Goal: Task Accomplishment & Management: Manage account settings

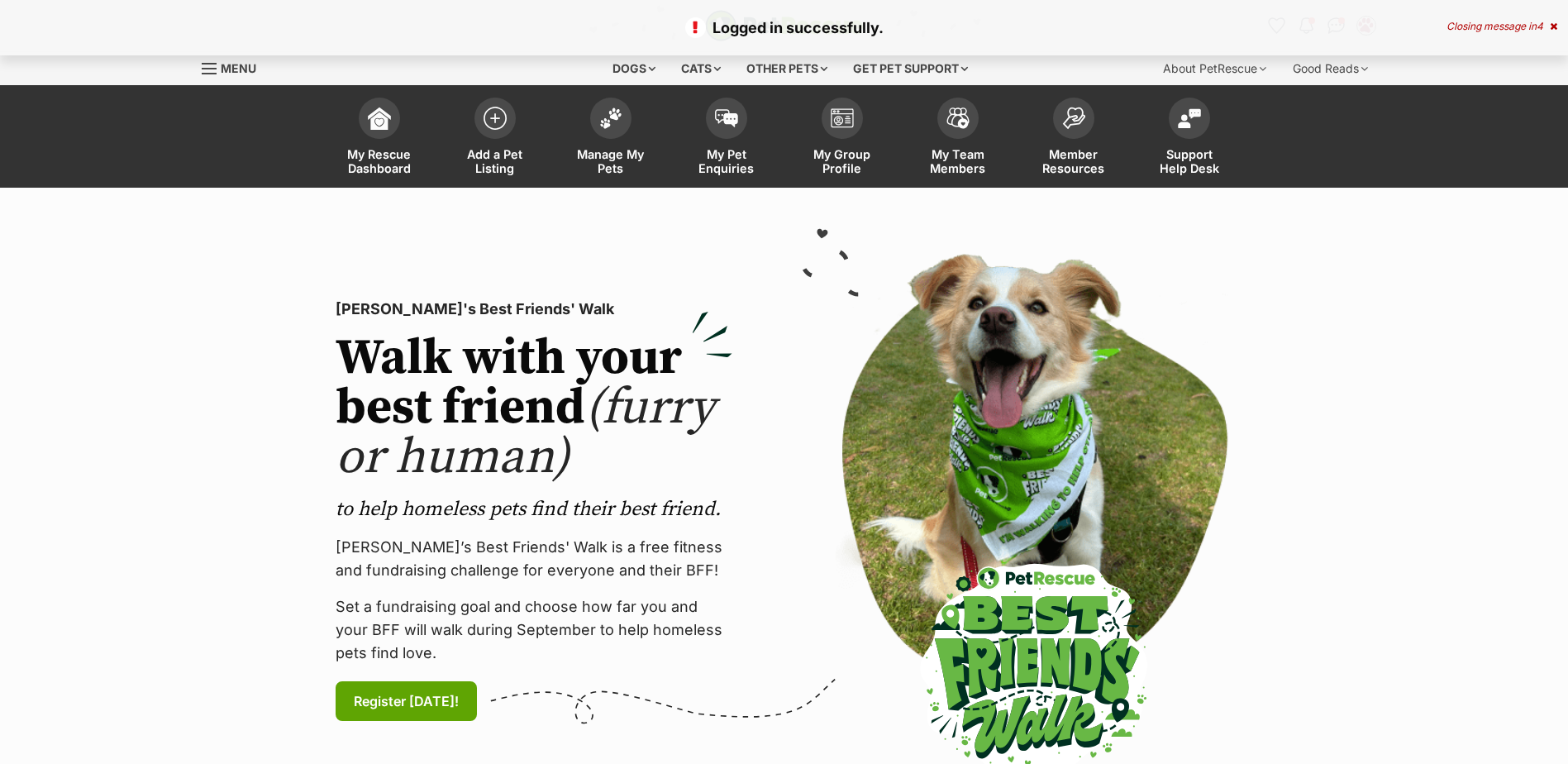
click at [596, 124] on span at bounding box center [611, 118] width 42 height 42
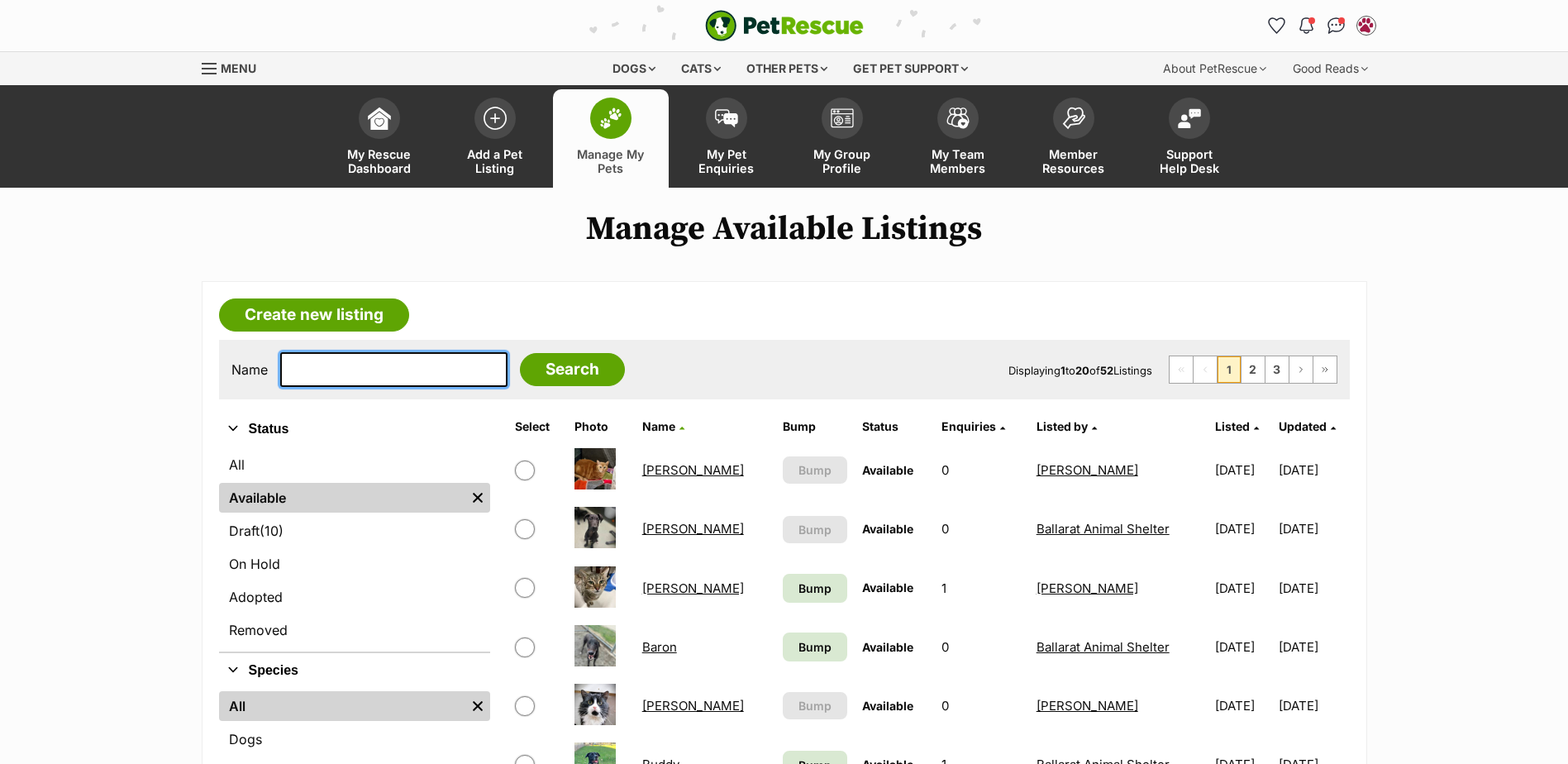
click at [358, 378] on input "text" at bounding box center [394, 369] width 227 height 35
type input "jake"
click at [519, 353] on input "Search" at bounding box center [571, 369] width 104 height 33
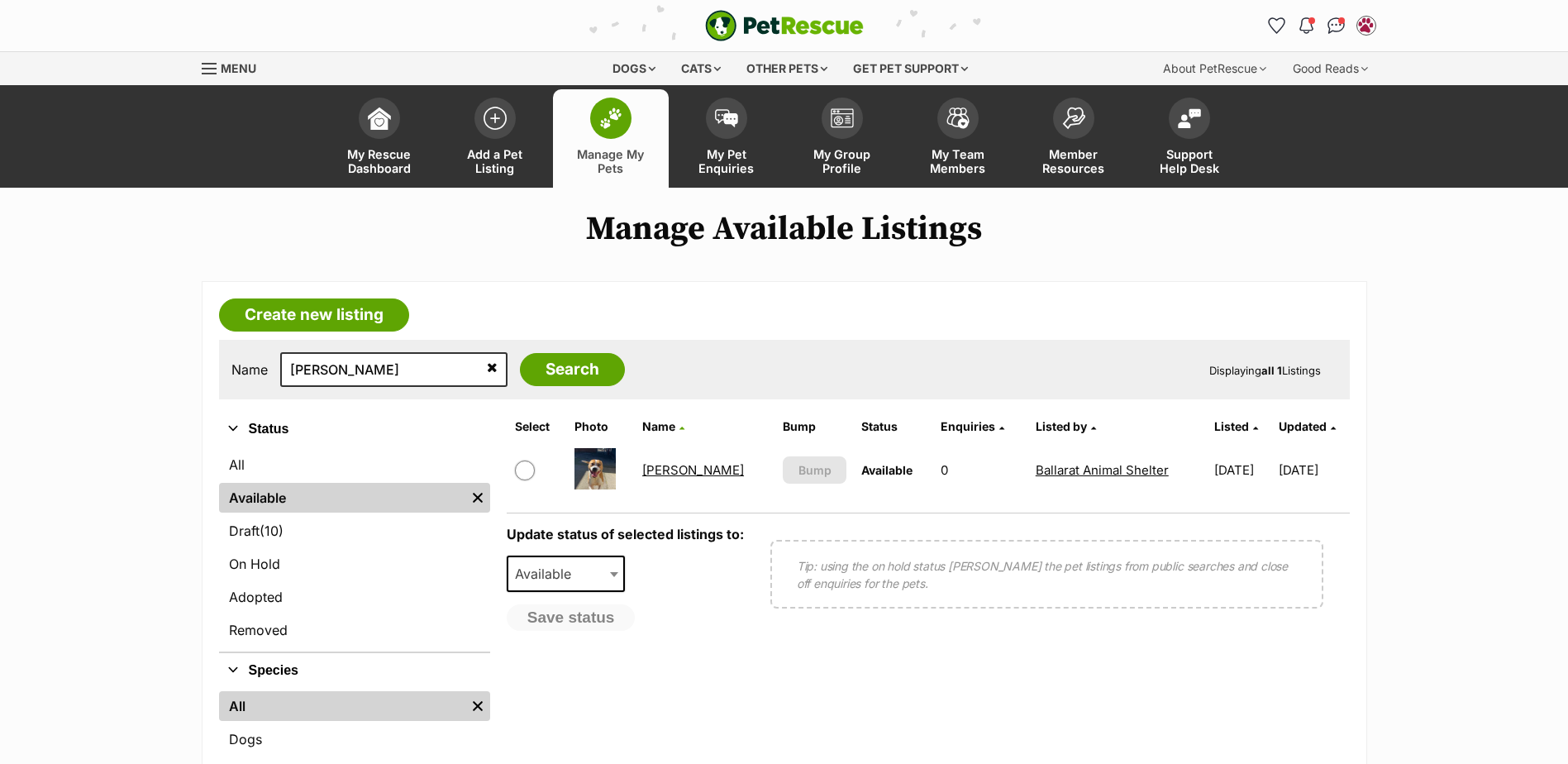
click at [671, 471] on link "Jake" at bounding box center [692, 470] width 101 height 16
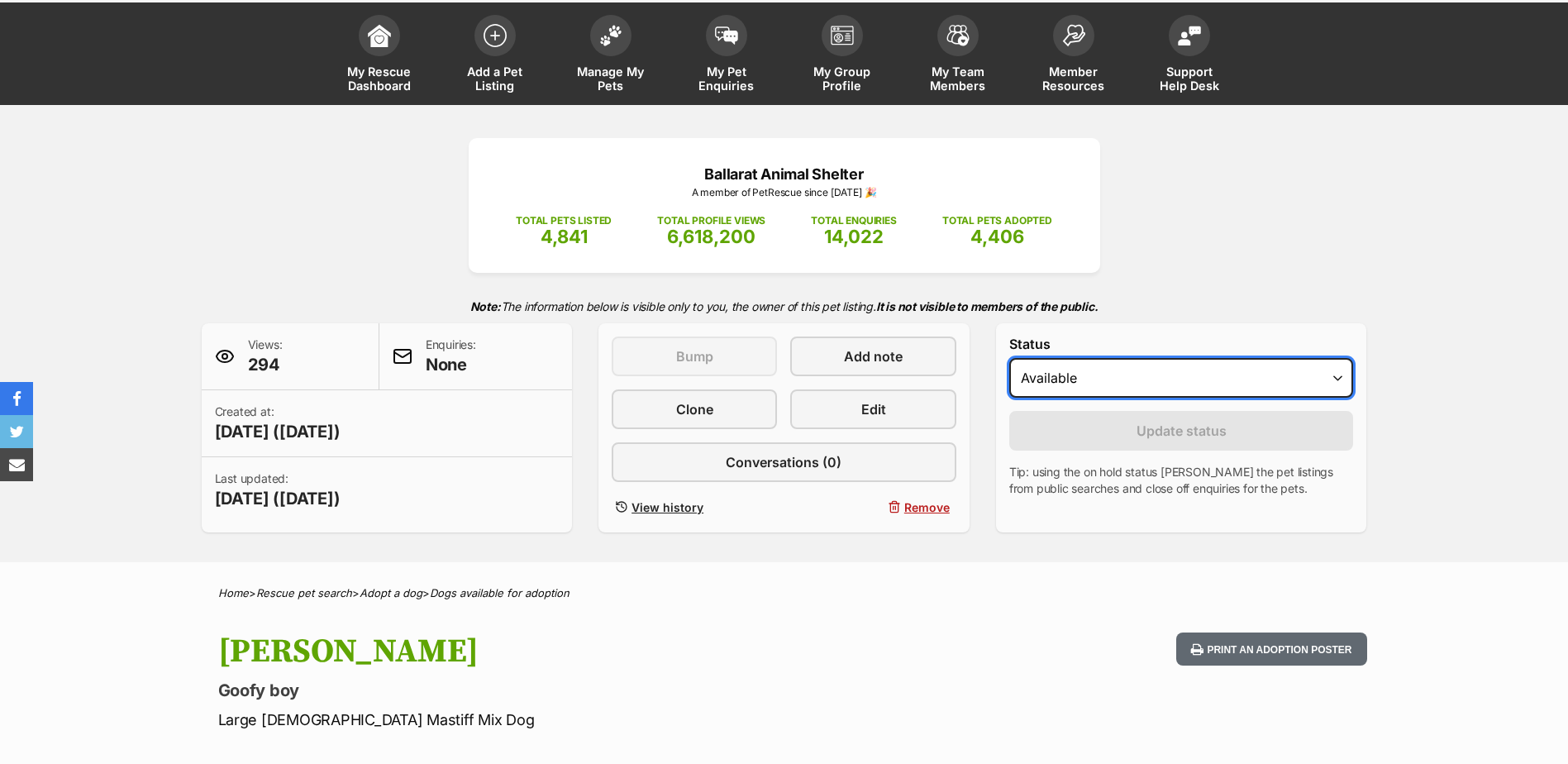
click at [1060, 384] on select "Draft Available On hold Adopted" at bounding box center [1181, 378] width 344 height 40
select select "on_hold"
click at [1009, 358] on select "Draft Available On hold Adopted" at bounding box center [1181, 378] width 344 height 40
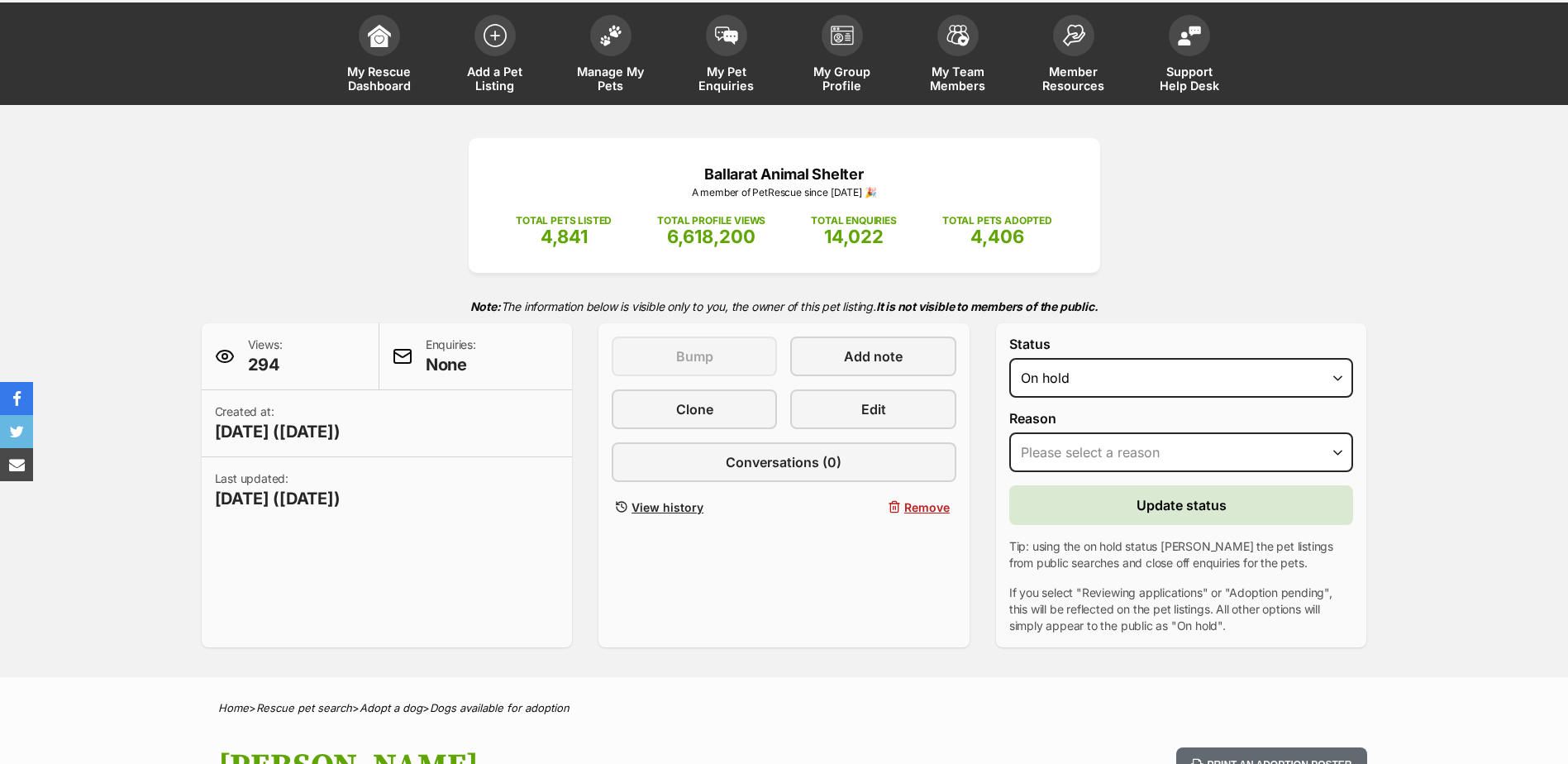
click at [1195, 264] on div "Ballarat Animal Shelter A member of PetRescue since 2017 🎉 TOTAL PETS LISTED 4,…" at bounding box center [784, 393] width 1215 height 509
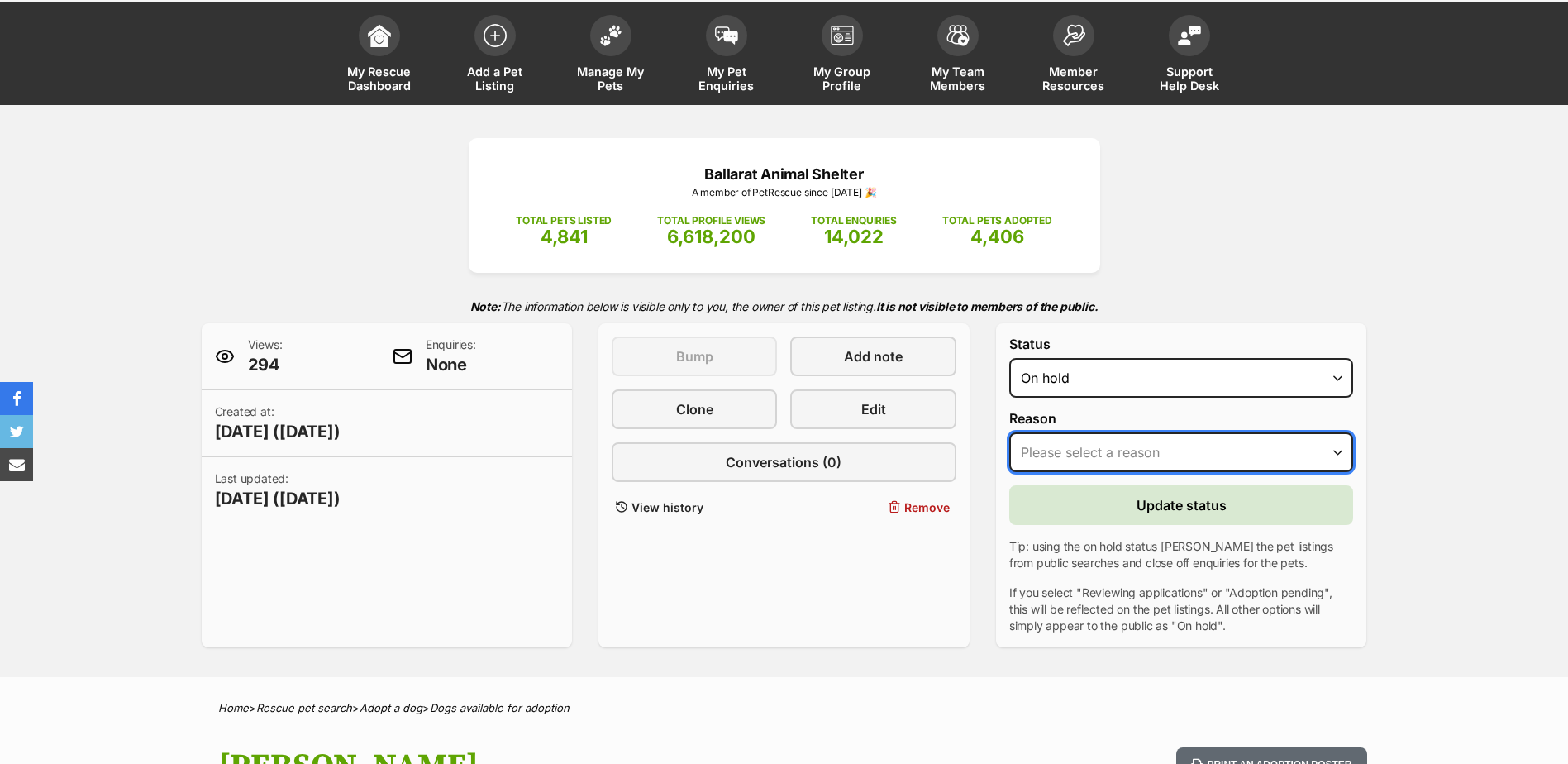
click at [1066, 443] on select "Please select a reason Medical reasons Reviewing applications Adoption pending …" at bounding box center [1181, 452] width 344 height 40
select select "medical"
click at [1009, 432] on select "Please select a reason Medical reasons Reviewing applications Adoption pending …" at bounding box center [1181, 452] width 344 height 40
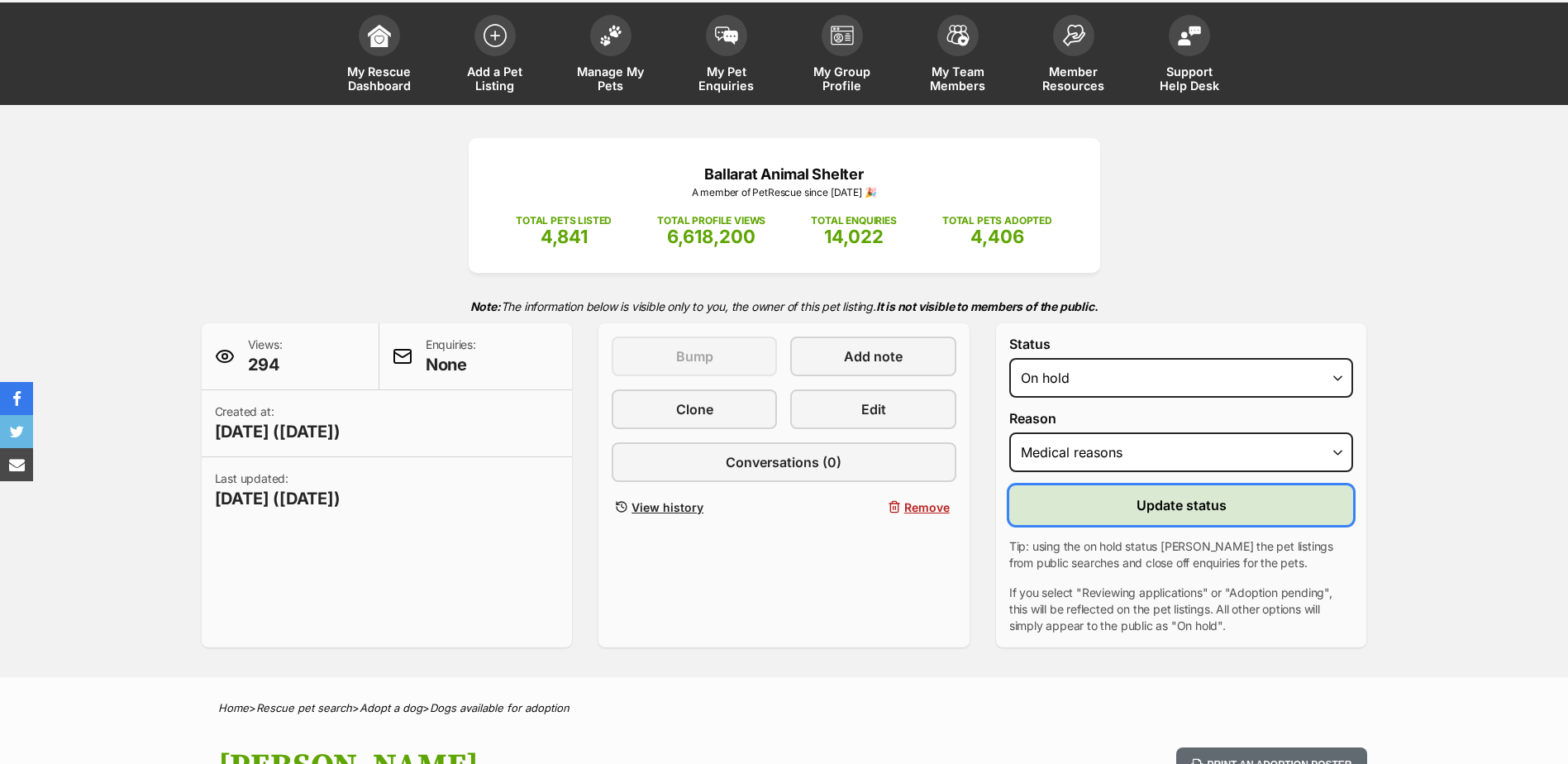
click at [1130, 504] on button "Update status" at bounding box center [1181, 505] width 344 height 40
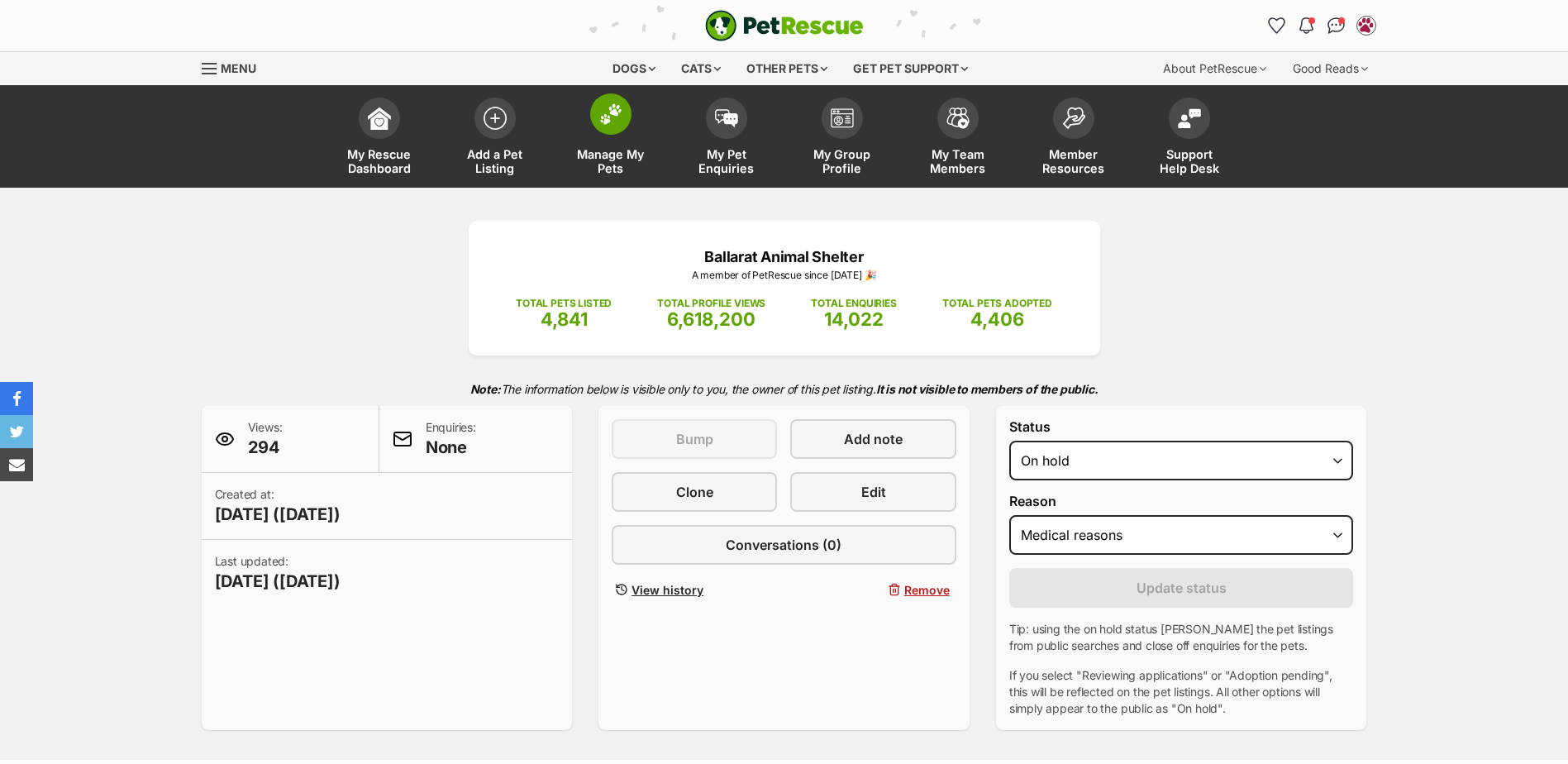
click at [617, 136] on link "Manage My Pets" at bounding box center [611, 138] width 115 height 98
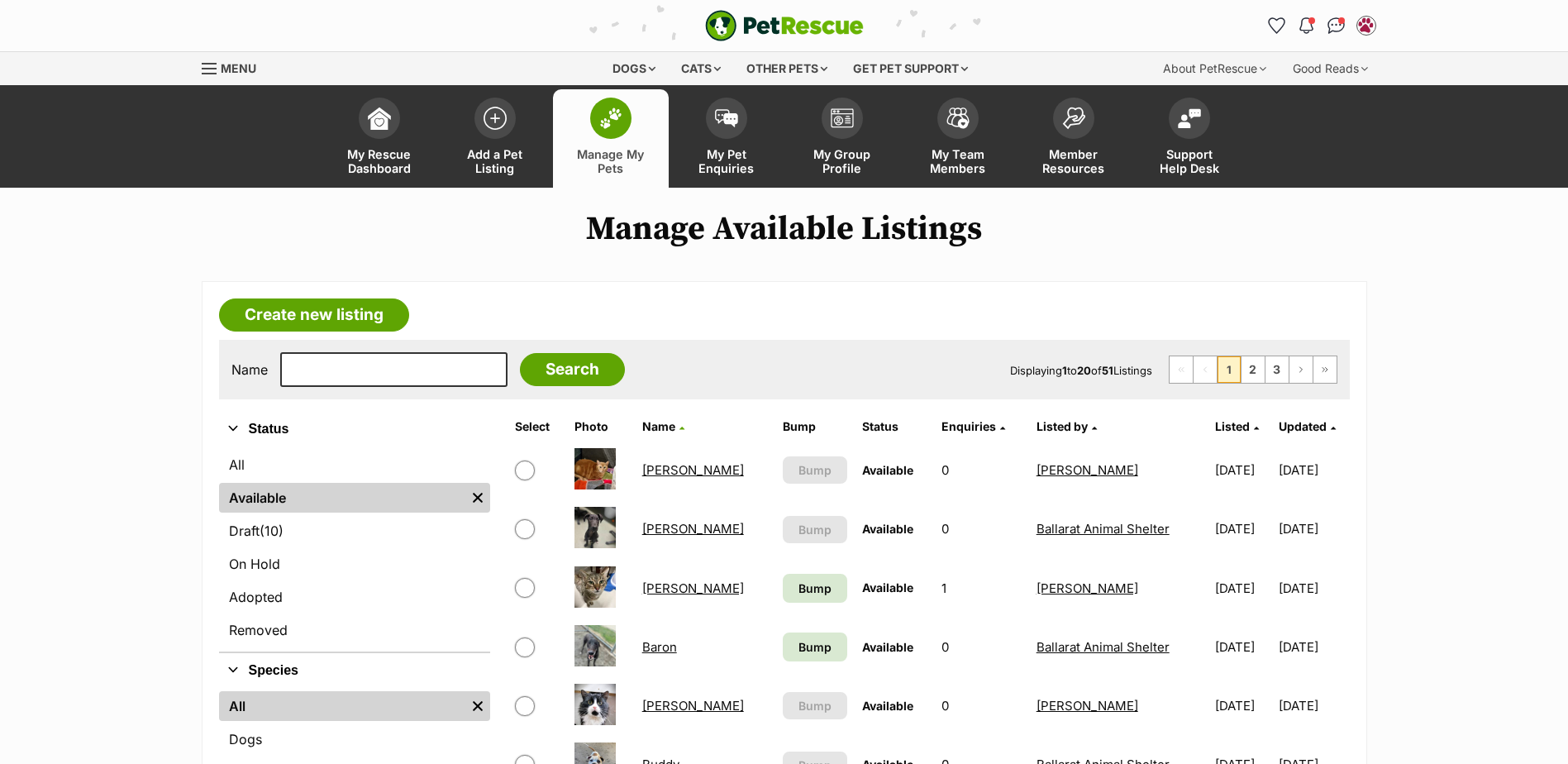
click at [343, 375] on input "text" at bounding box center [394, 369] width 227 height 35
type input "baron"
click at [519, 353] on input "Search" at bounding box center [571, 369] width 104 height 33
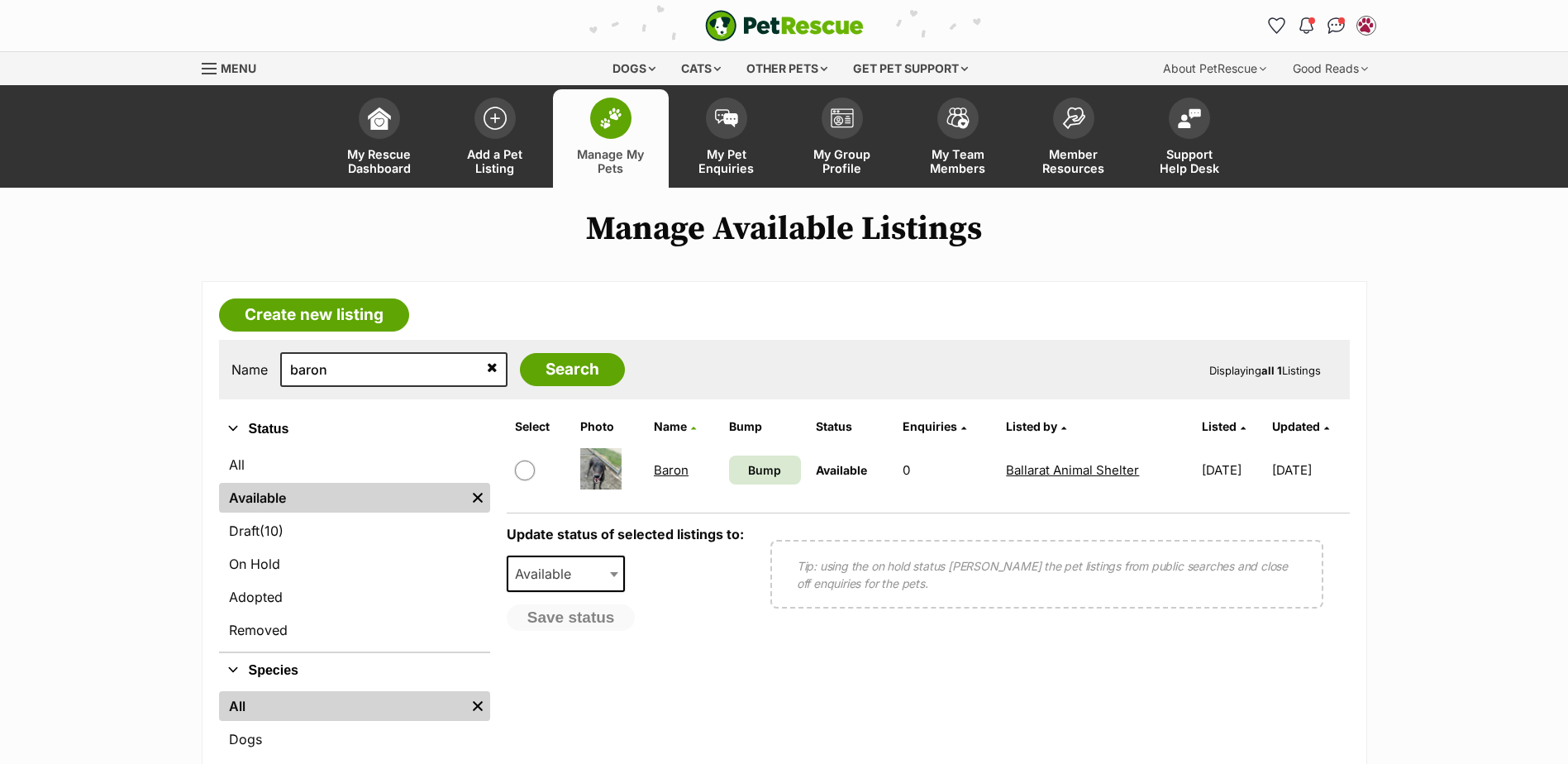
click at [666, 474] on link "Baron" at bounding box center [671, 470] width 35 height 16
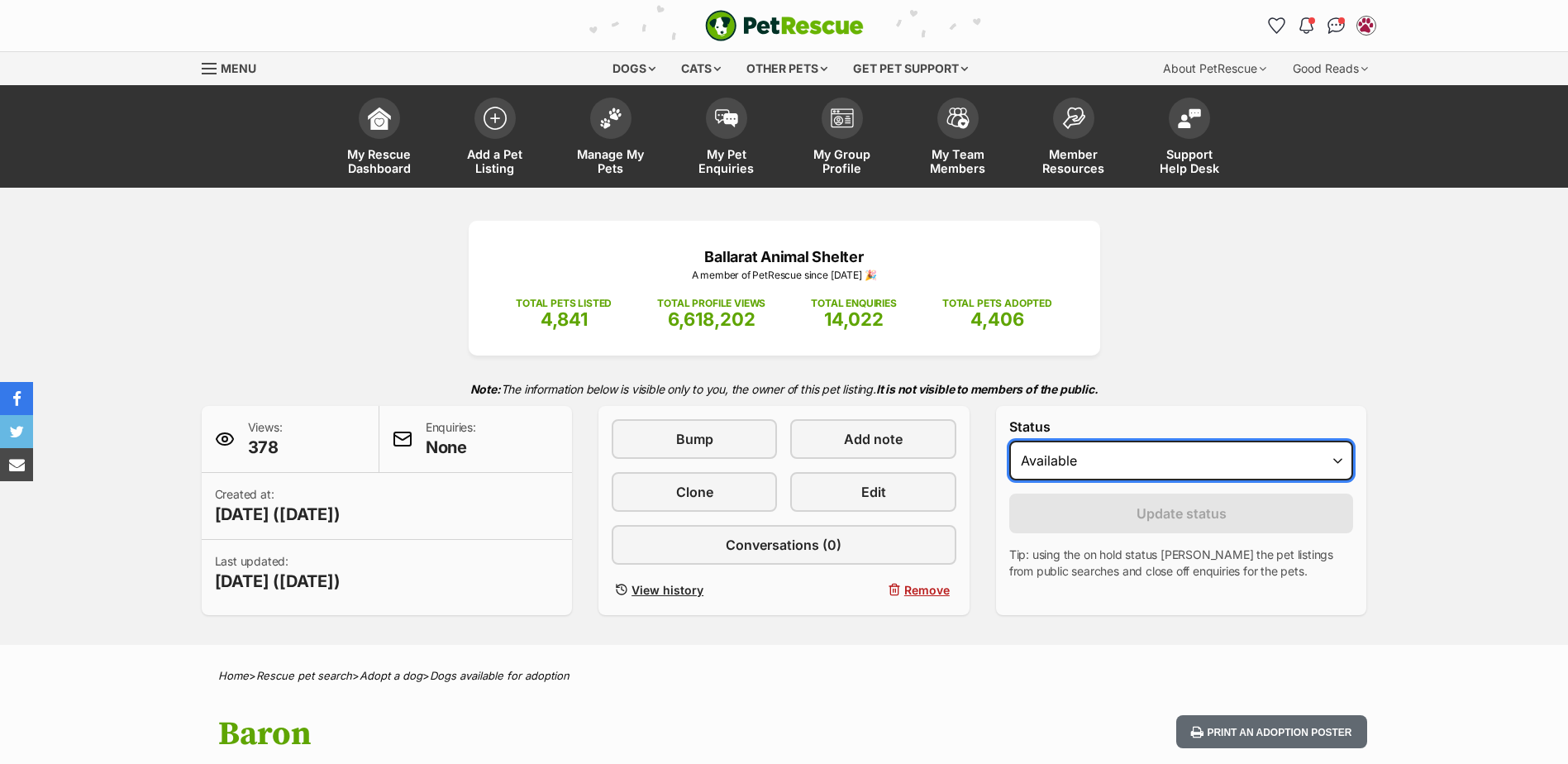
click at [1119, 473] on select "Draft Available On hold Adopted" at bounding box center [1181, 461] width 344 height 40
select select "on_hold"
click at [1009, 441] on select "Draft Available On hold Adopted" at bounding box center [1181, 461] width 344 height 40
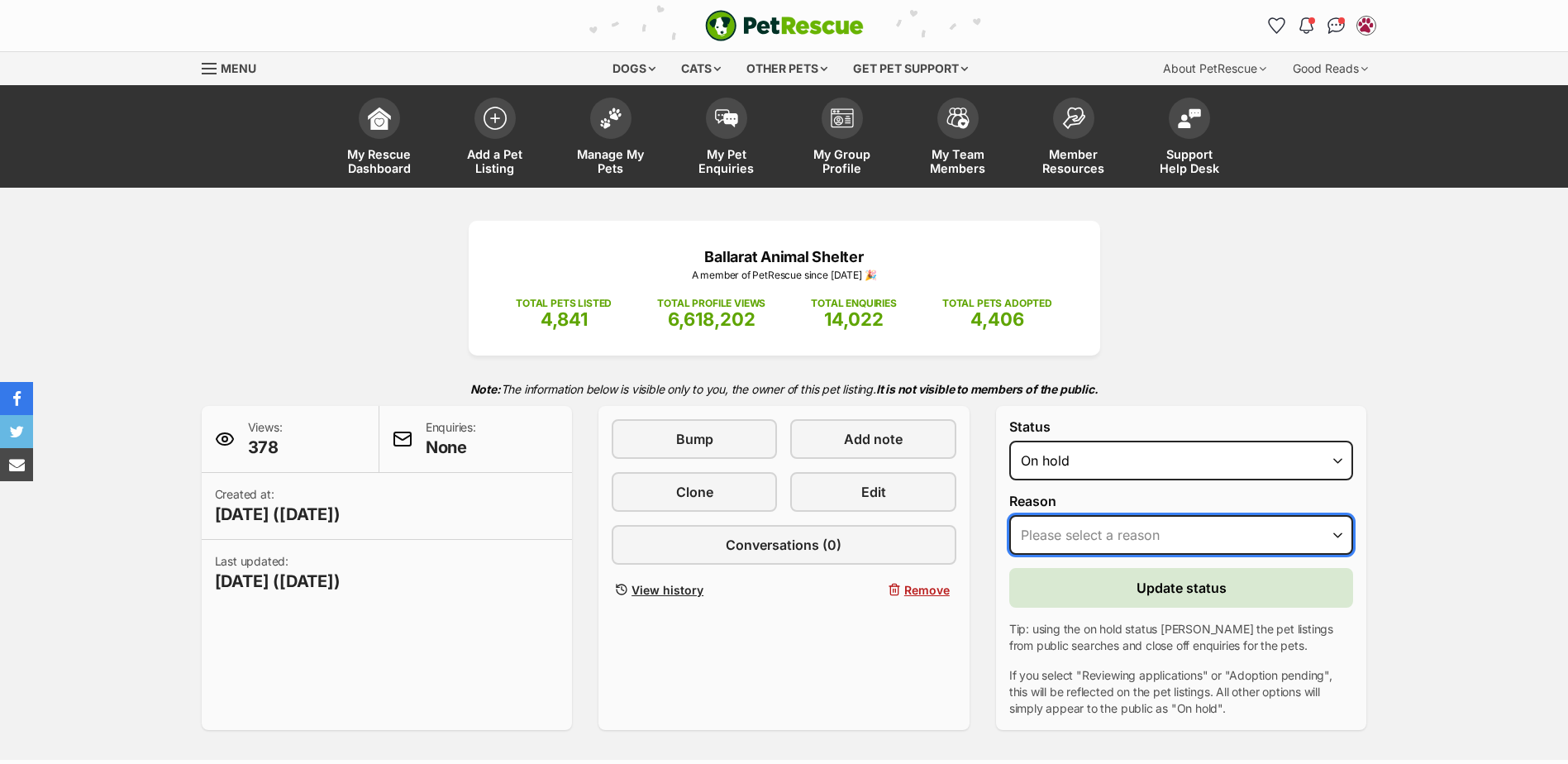
click at [1111, 533] on select "Please select a reason Medical reasons Reviewing applications Adoption pending …" at bounding box center [1181, 534] width 344 height 40
select select "other"
click at [1009, 514] on select "Please select a reason Medical reasons Reviewing applications Adoption pending …" at bounding box center [1181, 534] width 344 height 40
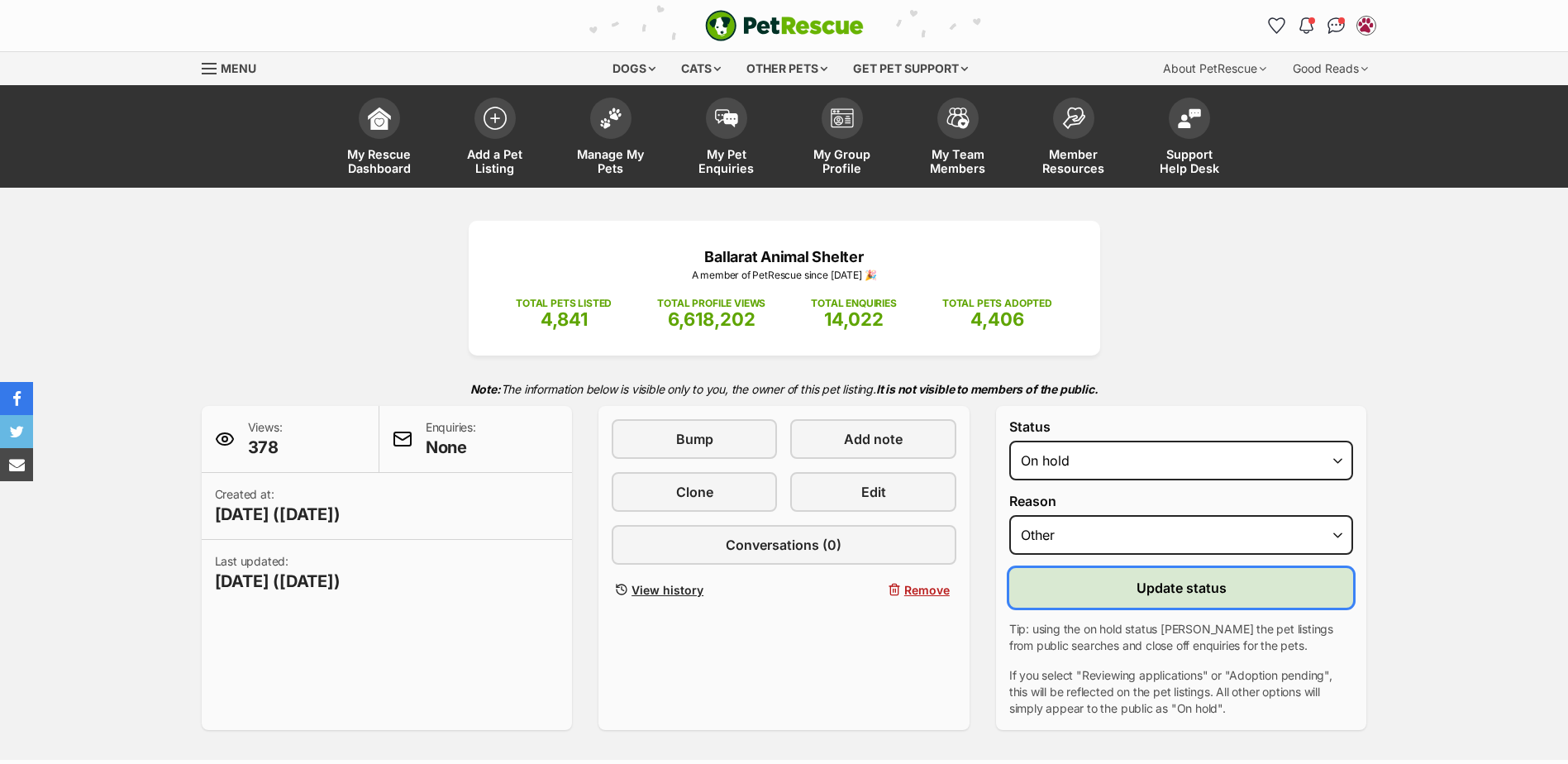
click at [1099, 573] on button "Update status" at bounding box center [1181, 588] width 344 height 40
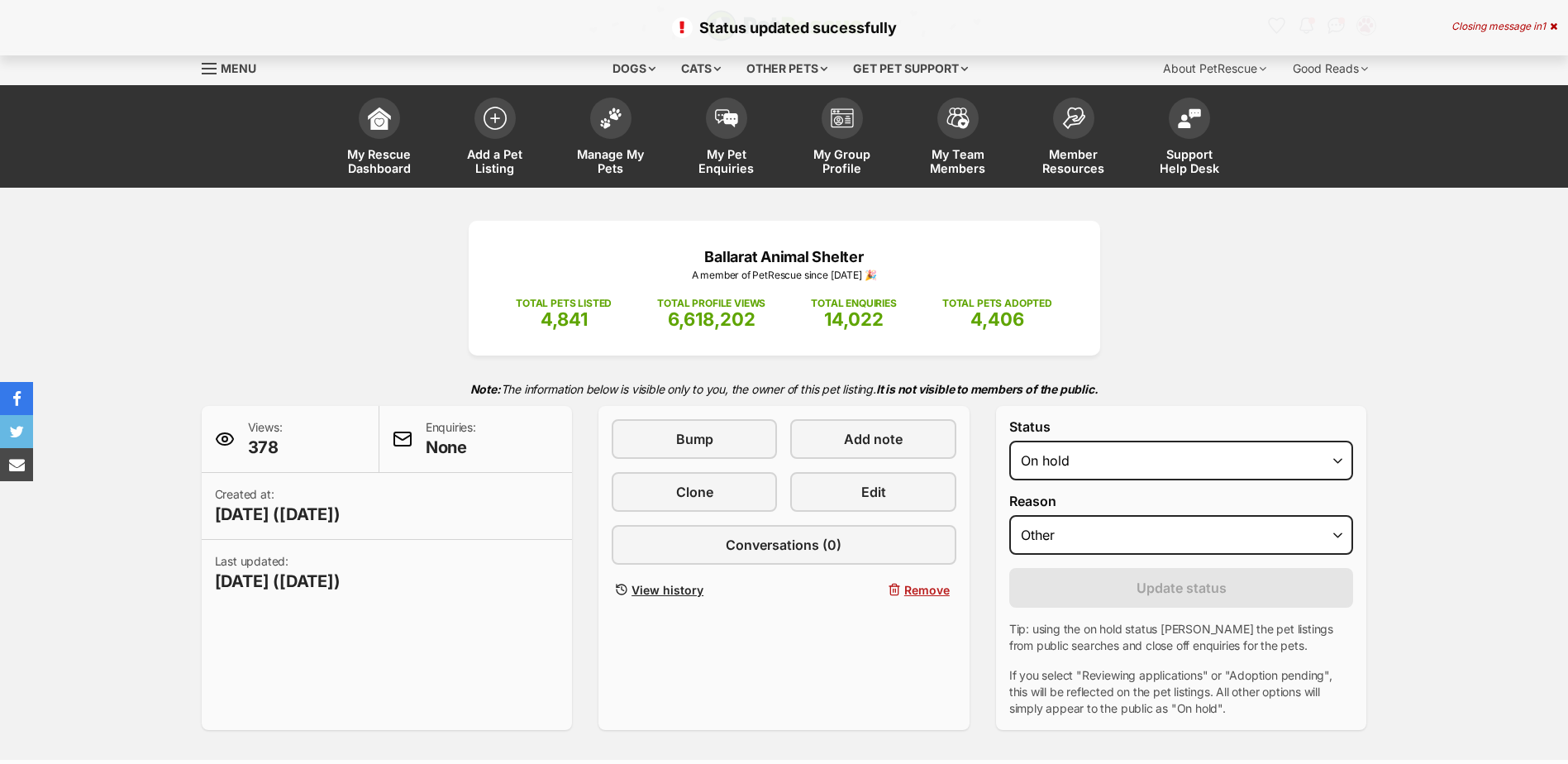
drag, startPoint x: 628, startPoint y: 114, endPoint x: 688, endPoint y: 18, distance: 113.2
click at [630, 114] on span at bounding box center [611, 118] width 42 height 42
